Goal: Feedback & Contribution: Submit feedback/report problem

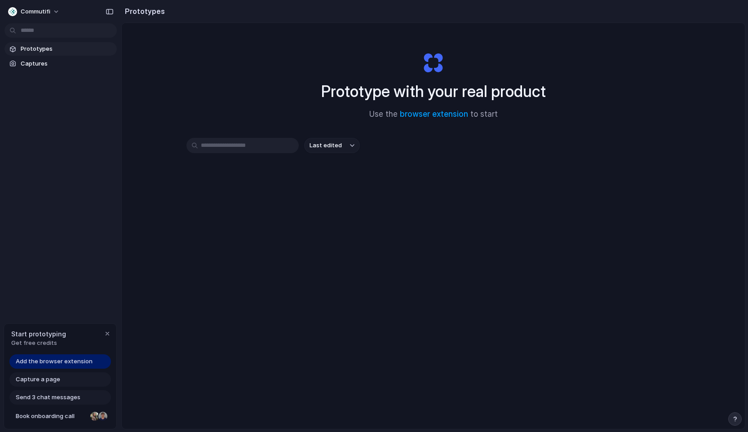
click at [77, 132] on div "Prototypes Captures" at bounding box center [60, 94] width 121 height 188
click at [32, 56] on section "Prototypes Captures" at bounding box center [60, 55] width 121 height 30
click at [31, 62] on span "Captures" at bounding box center [67, 63] width 93 height 9
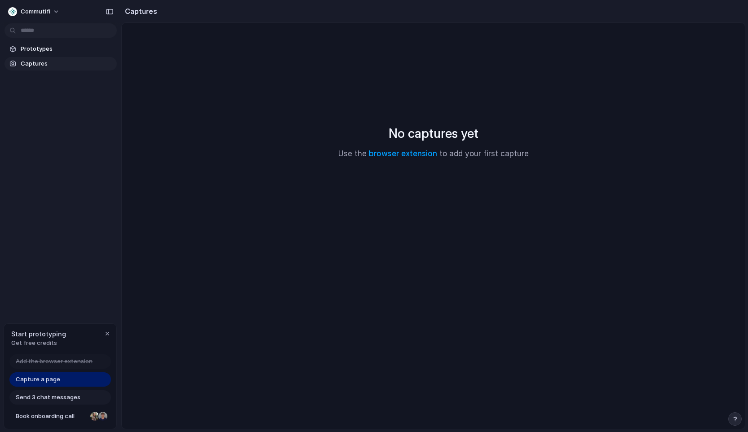
click at [737, 421] on div "button" at bounding box center [735, 419] width 6 height 6
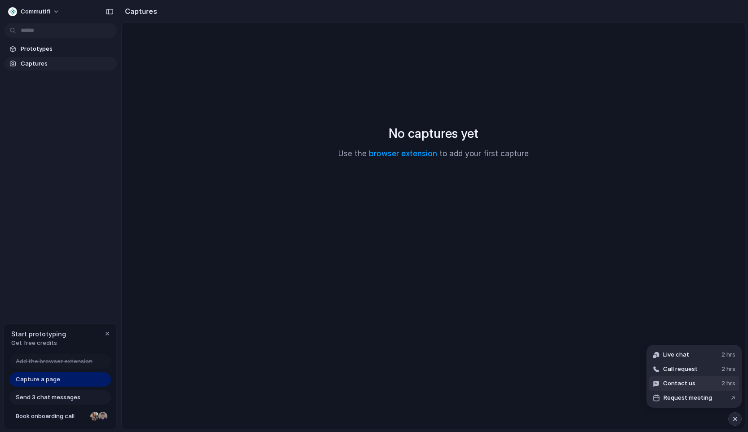
click at [676, 384] on span "Contact us" at bounding box center [679, 383] width 32 height 9
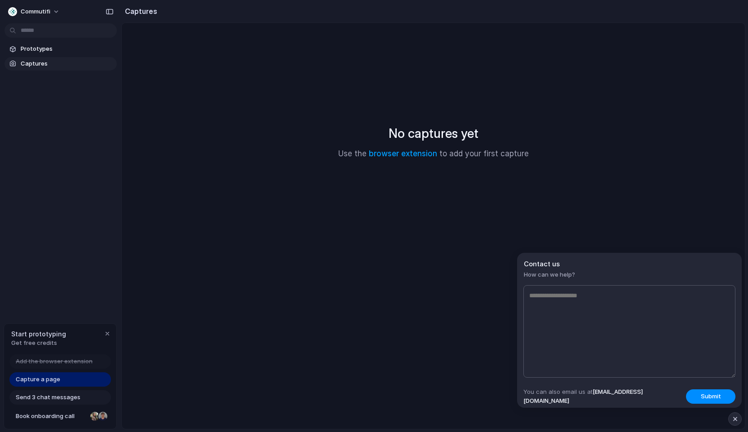
click at [575, 312] on textarea at bounding box center [629, 331] width 212 height 93
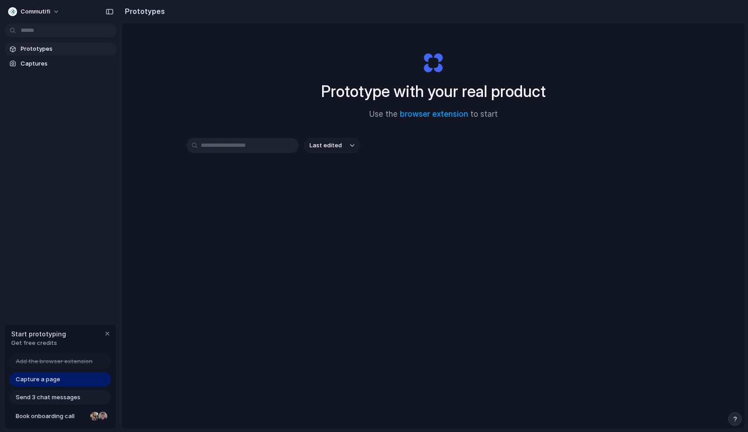
click at [732, 421] on div "button" at bounding box center [735, 419] width 6 height 6
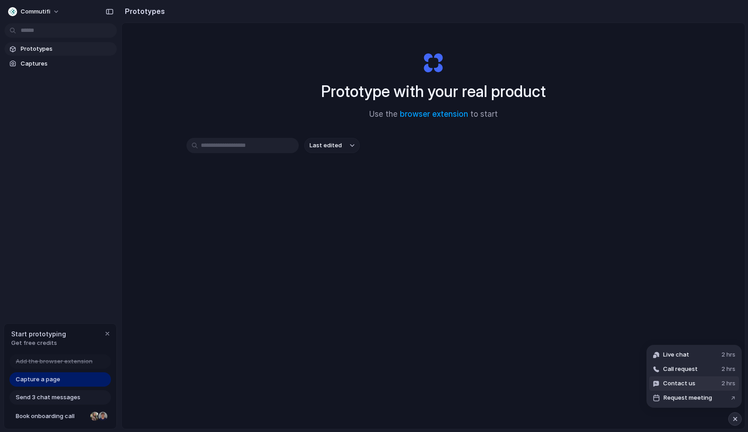
click at [681, 383] on span "Contact us" at bounding box center [679, 383] width 32 height 9
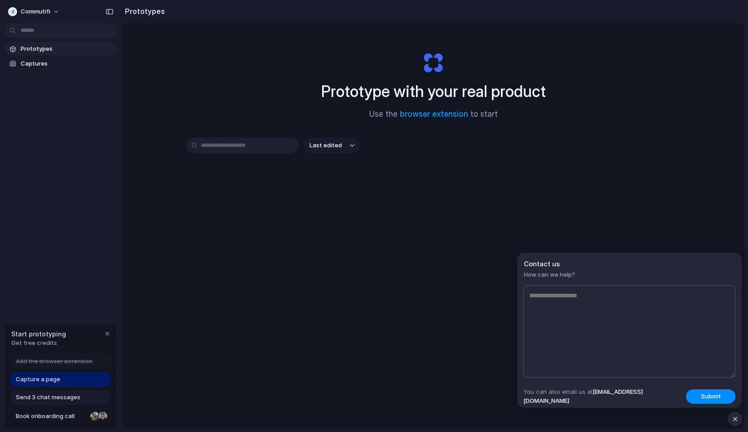
click at [615, 318] on textarea at bounding box center [629, 331] width 212 height 93
type textarea "**********"
paste textarea "**********"
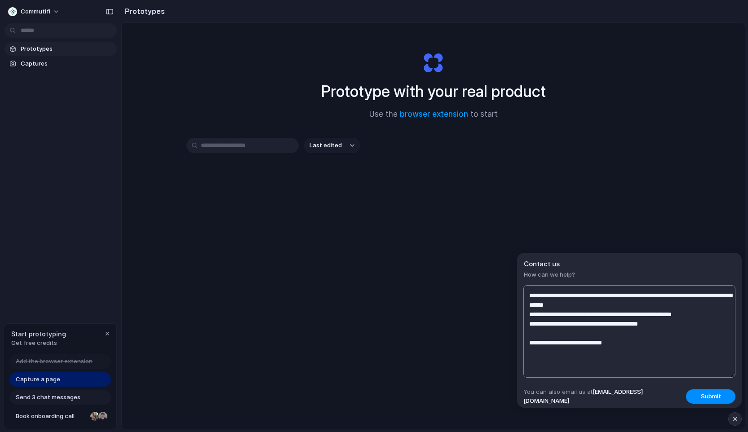
paste textarea "**********"
click at [576, 335] on textarea at bounding box center [629, 331] width 212 height 93
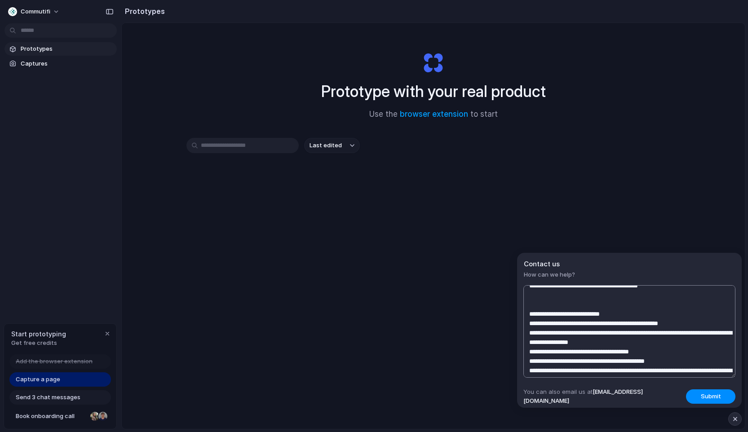
scroll to position [202, 0]
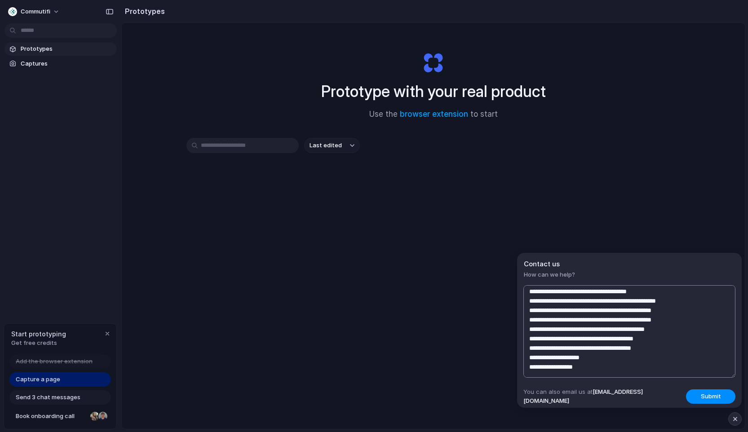
click at [592, 368] on textarea at bounding box center [629, 331] width 212 height 93
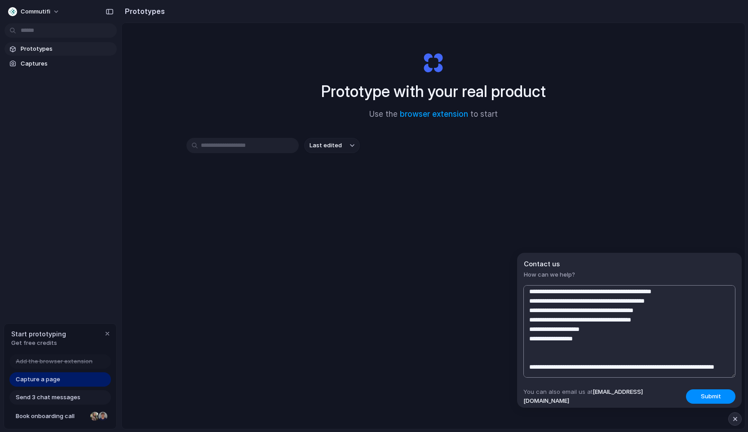
scroll to position [240, 0]
click at [645, 375] on textarea at bounding box center [629, 331] width 212 height 93
type textarea "**********"
click at [709, 394] on span "Submit" at bounding box center [711, 396] width 20 height 9
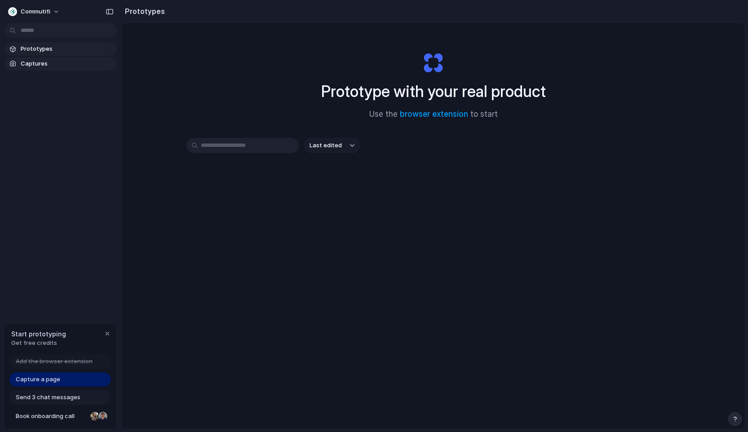
click at [30, 62] on span "Captures" at bounding box center [67, 63] width 93 height 9
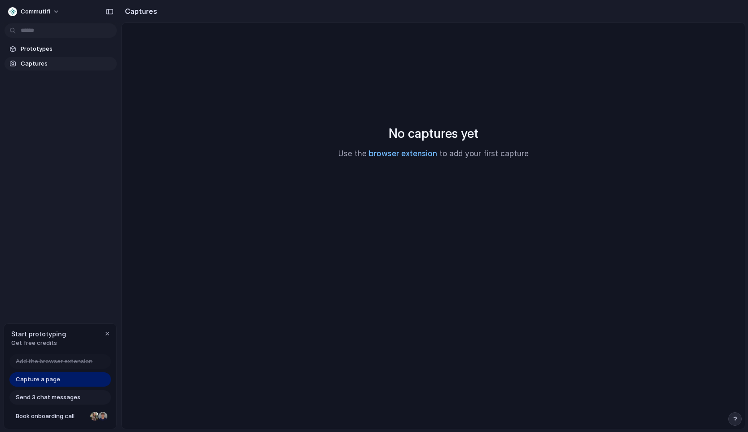
click at [392, 151] on link "browser extension" at bounding box center [403, 153] width 68 height 9
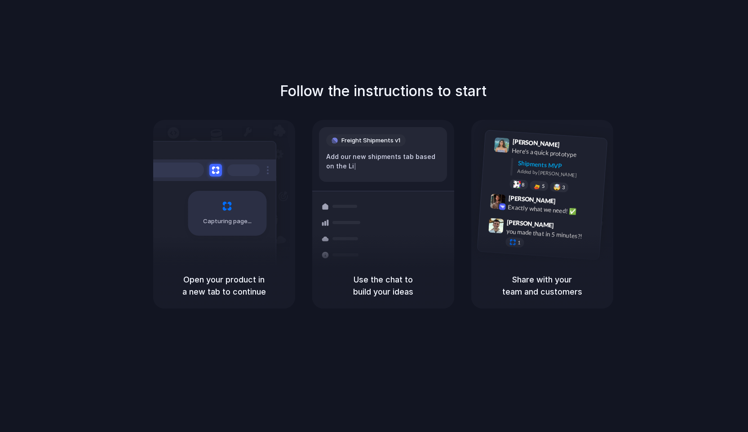
click at [222, 202] on div "Capturing page" at bounding box center [227, 213] width 79 height 45
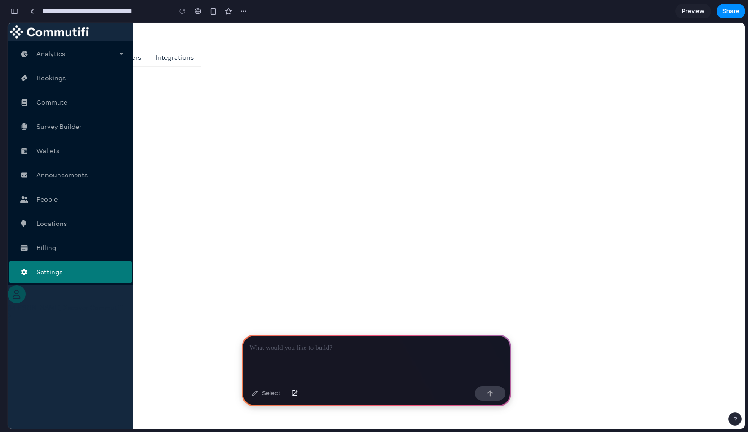
click at [96, 54] on link "Onboarding" at bounding box center [77, 57] width 38 height 7
click at [44, 54] on link "Signup" at bounding box center [33, 57] width 22 height 7
